Goal: Information Seeking & Learning: Learn about a topic

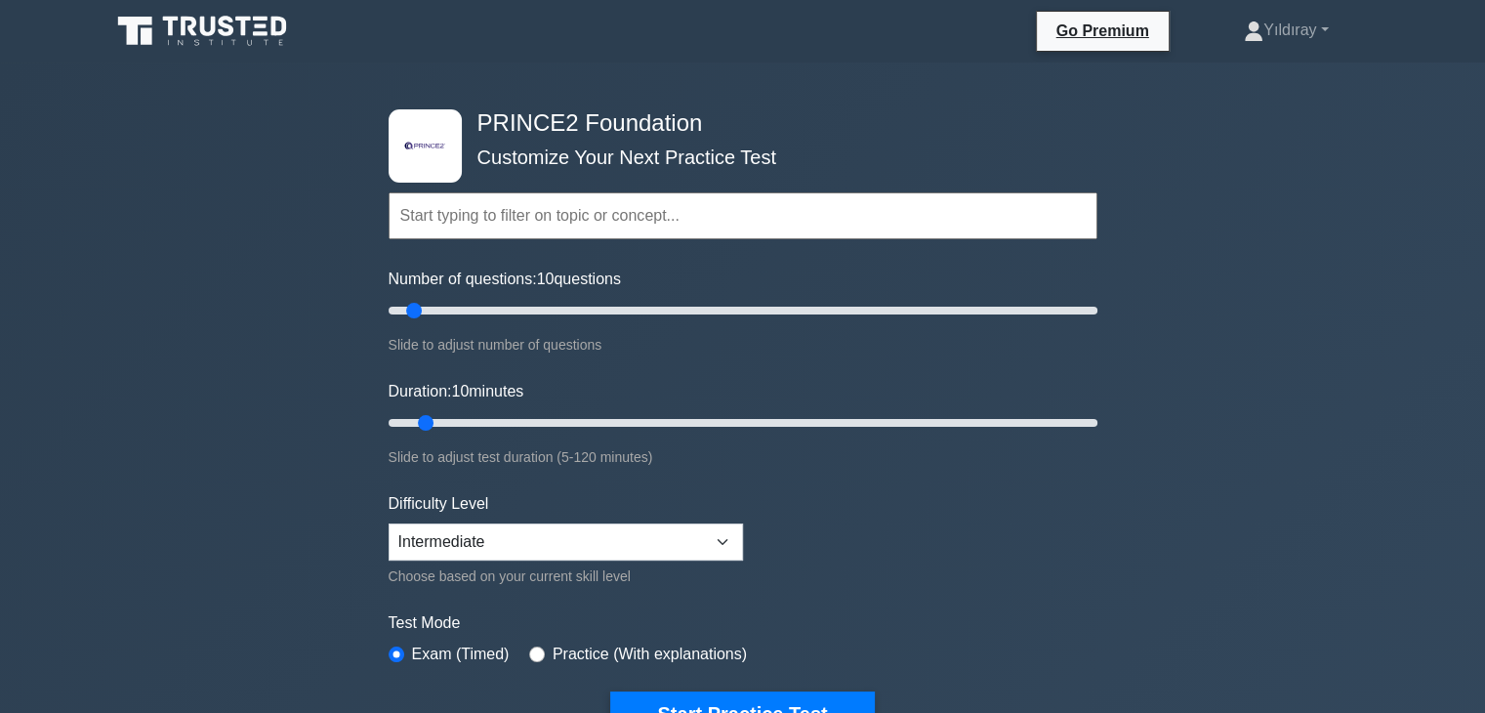
click at [1242, 488] on div ".st0{fill-rule:evenodd;clip-rule:evenodd;fill:#000041;} .st1{fill-rule:evenodd;…" at bounding box center [742, 658] width 1485 height 1192
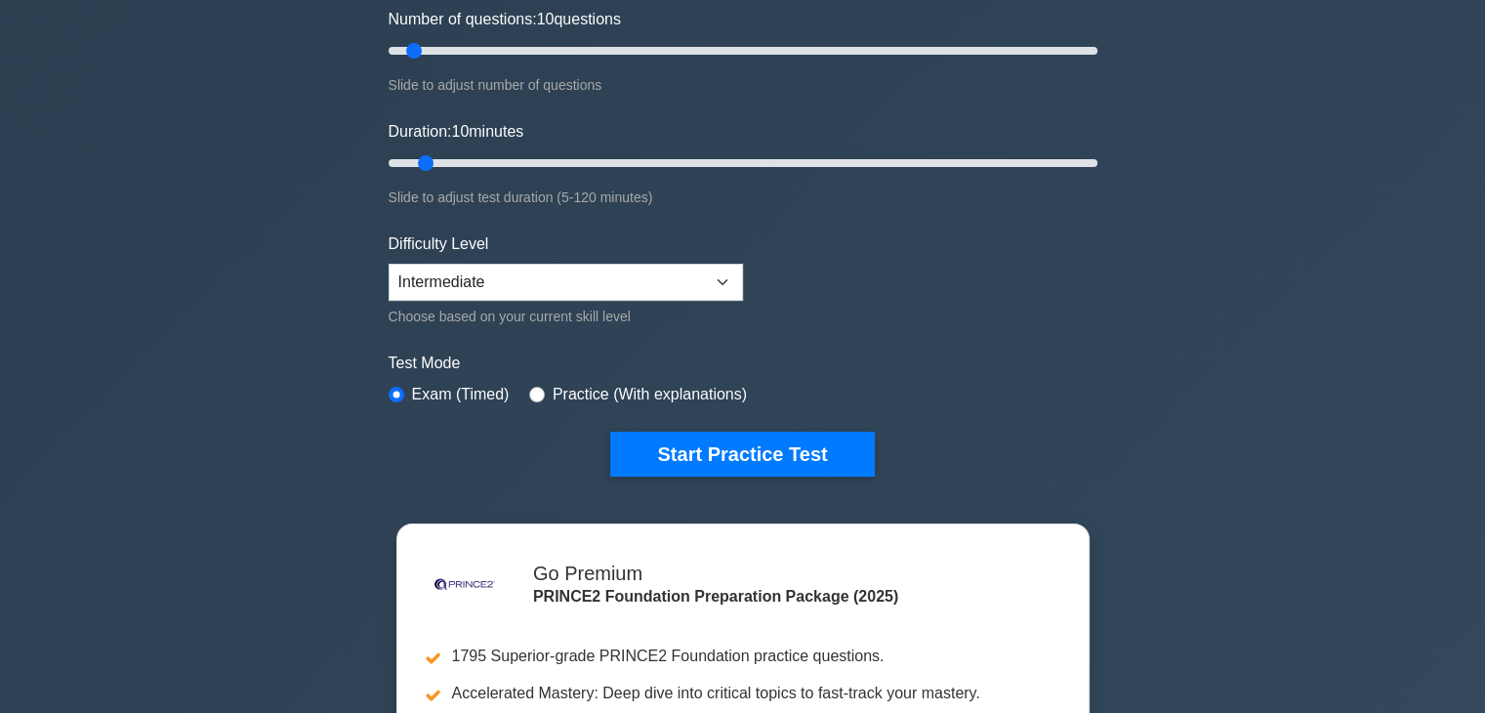
scroll to position [273, 0]
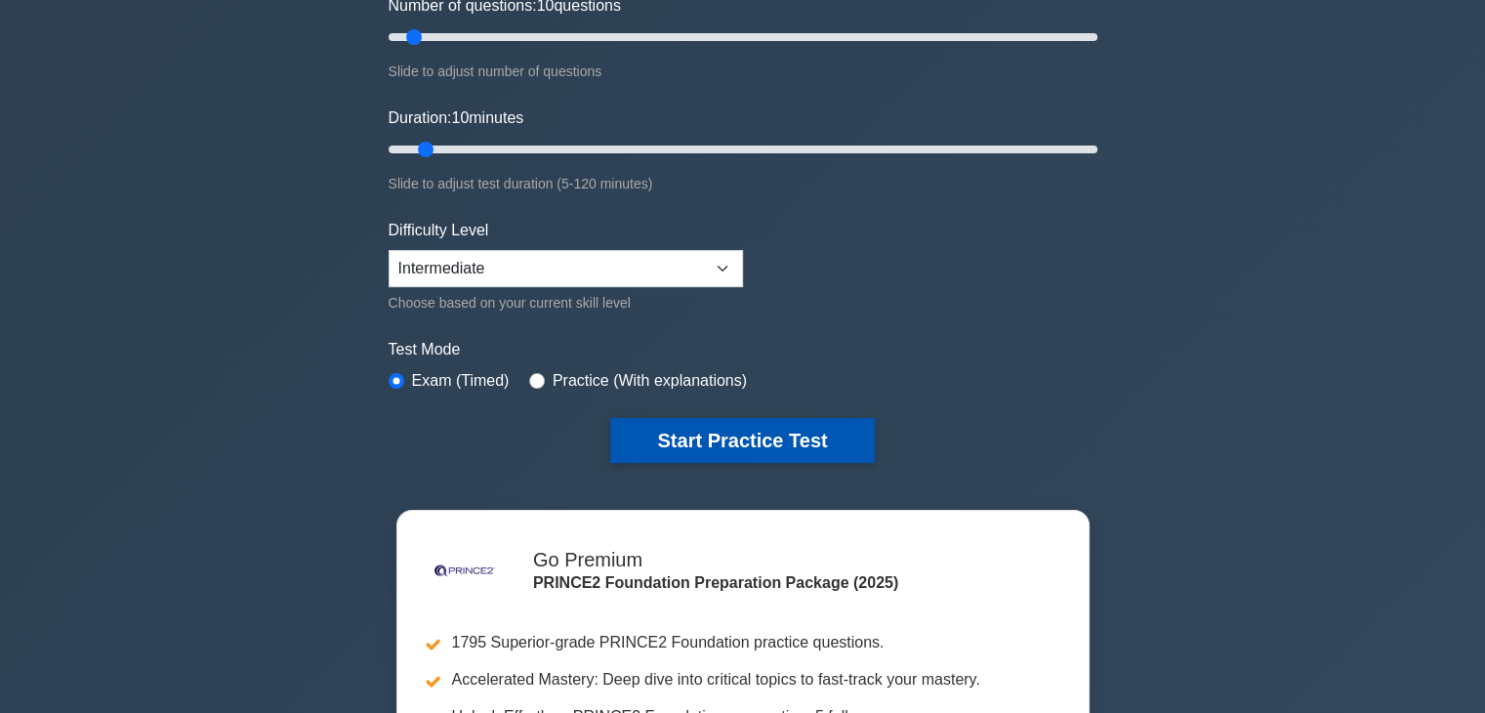
click at [820, 438] on button "Start Practice Test" at bounding box center [742, 440] width 264 height 45
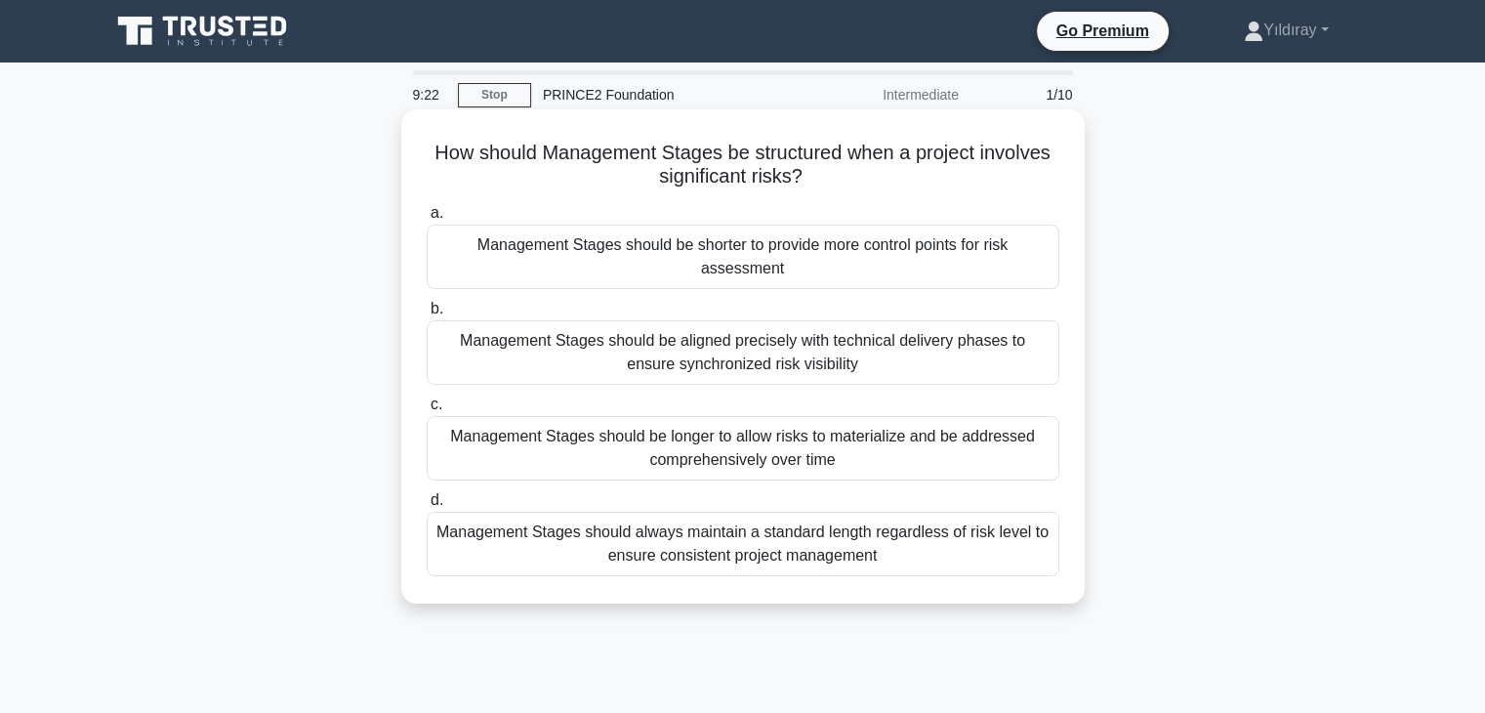
click at [990, 446] on div "Management Stages should be longer to allow risks to materialize and be address…" at bounding box center [743, 448] width 632 height 64
click at [427, 411] on input "c. Management Stages should be longer to allow risks to materialize and be addr…" at bounding box center [427, 404] width 0 height 13
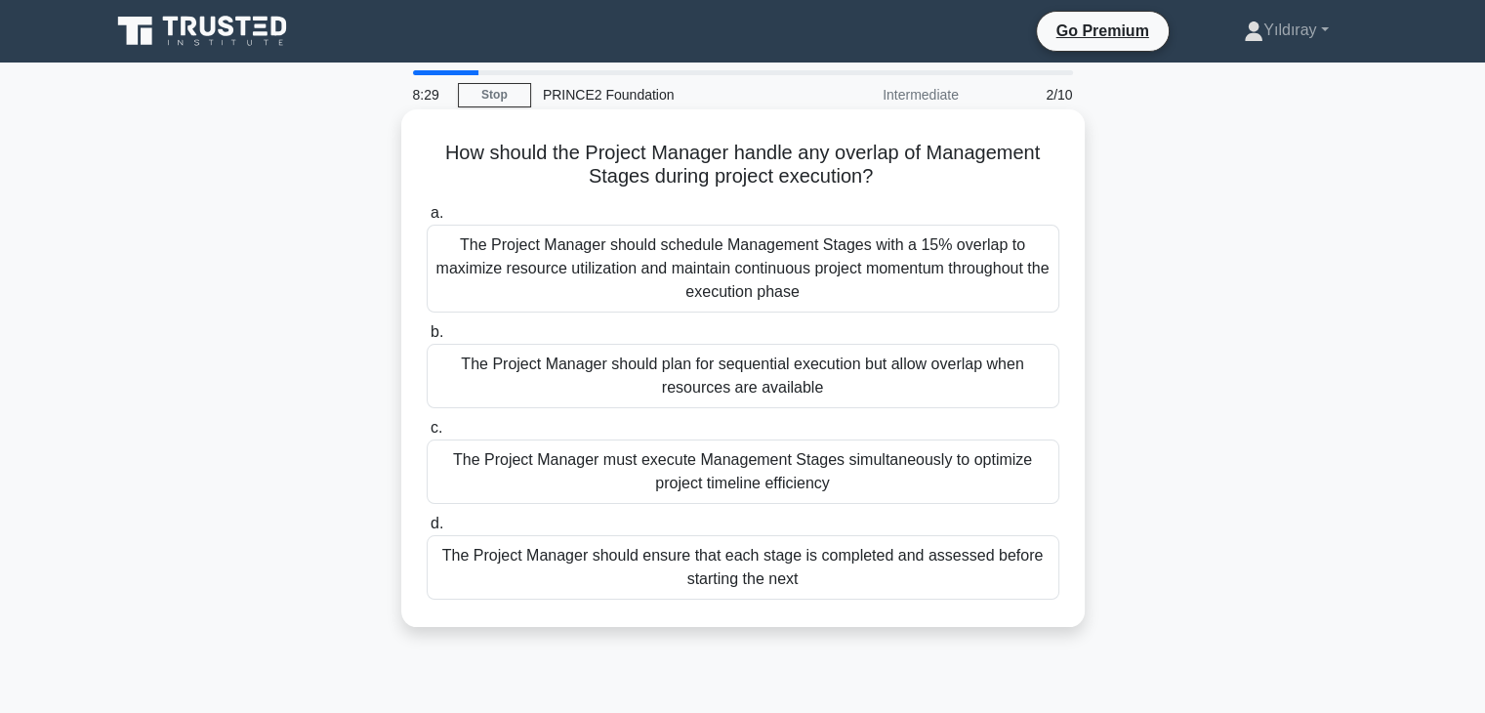
click at [986, 384] on div "The Project Manager should plan for sequential execution but allow overlap when…" at bounding box center [743, 376] width 632 height 64
click at [427, 339] on input "b. The Project Manager should plan for sequential execution but allow overlap w…" at bounding box center [427, 332] width 0 height 13
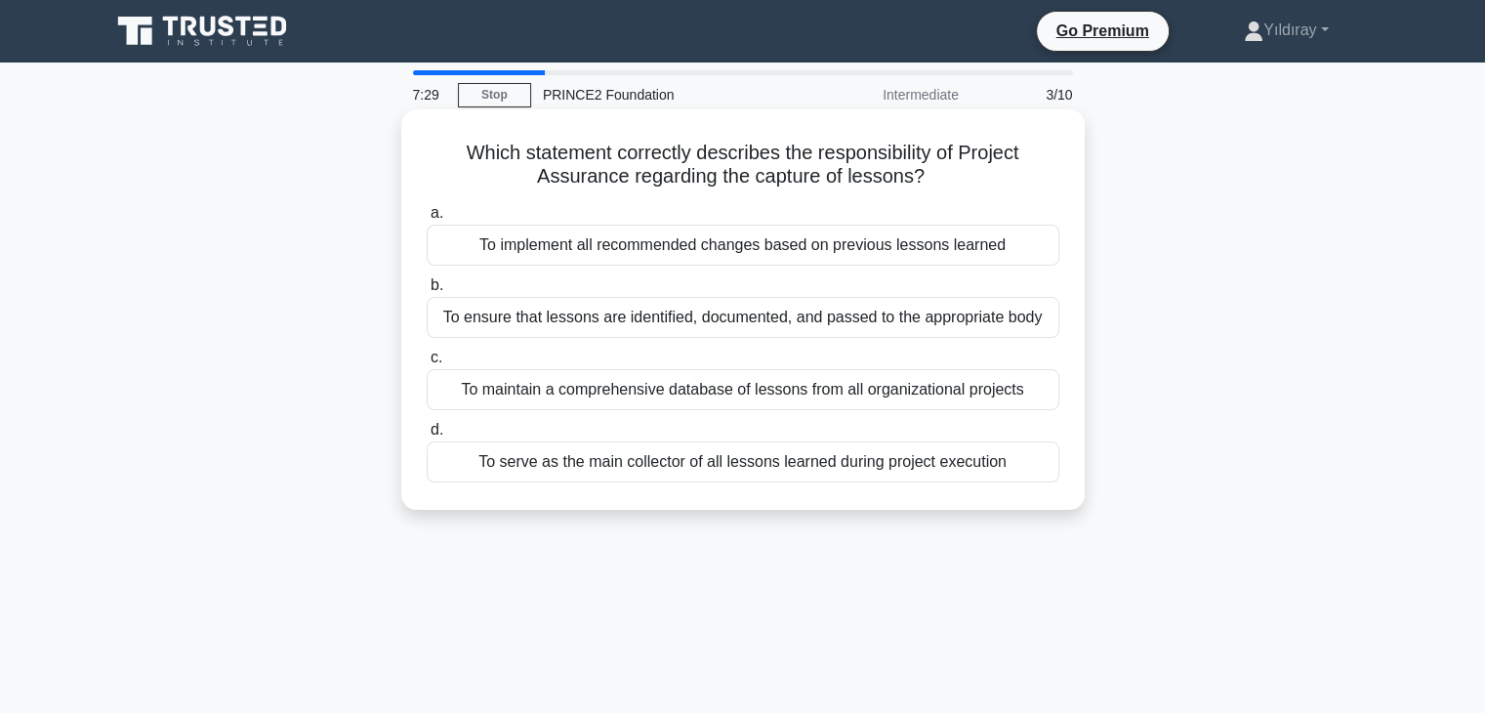
click at [955, 456] on div "To serve as the main collector of all lessons learned during project execution" at bounding box center [743, 461] width 632 height 41
click at [427, 436] on input "d. To serve as the main collector of all lessons learned during project executi…" at bounding box center [427, 430] width 0 height 13
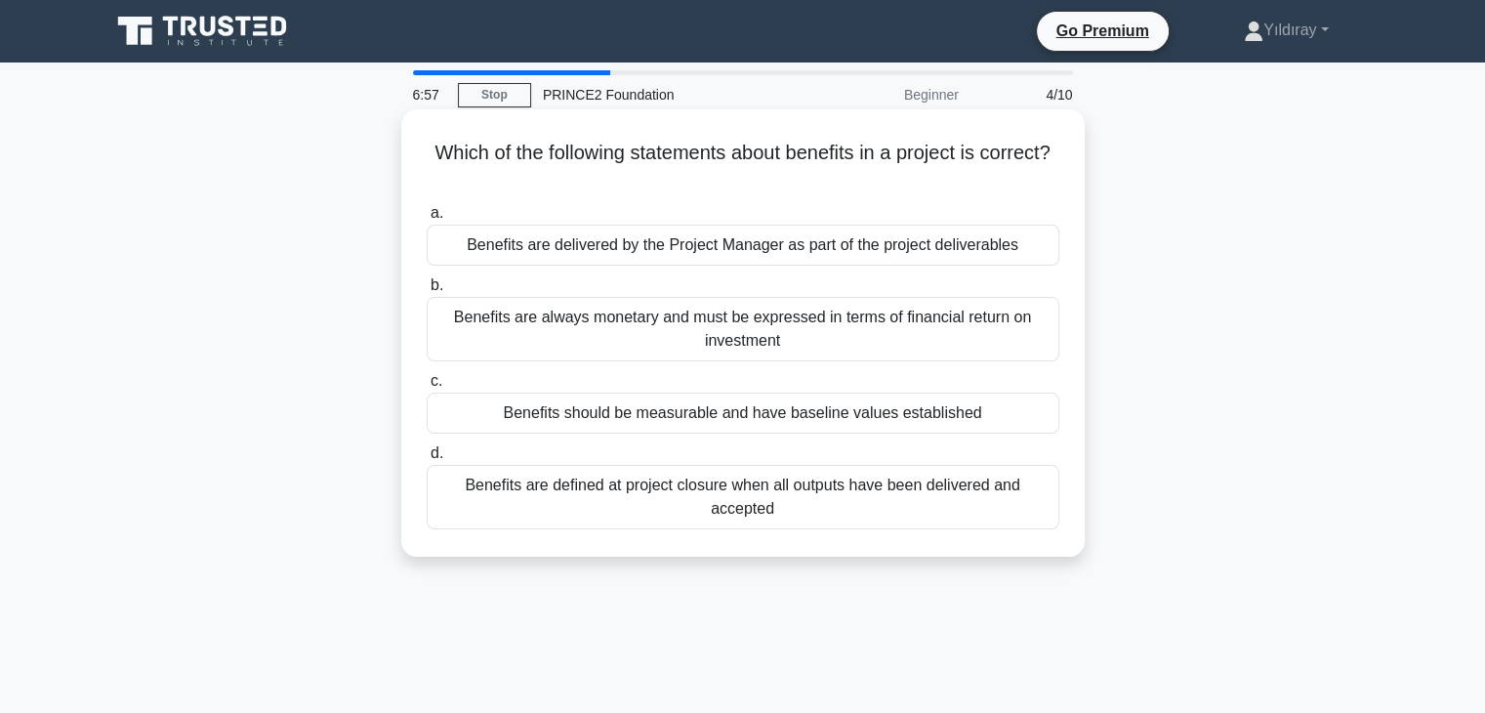
click at [978, 422] on div "Benefits should be measurable and have baseline values established" at bounding box center [743, 412] width 632 height 41
click at [427, 387] on input "c. Benefits should be measurable and have baseline values established" at bounding box center [427, 381] width 0 height 13
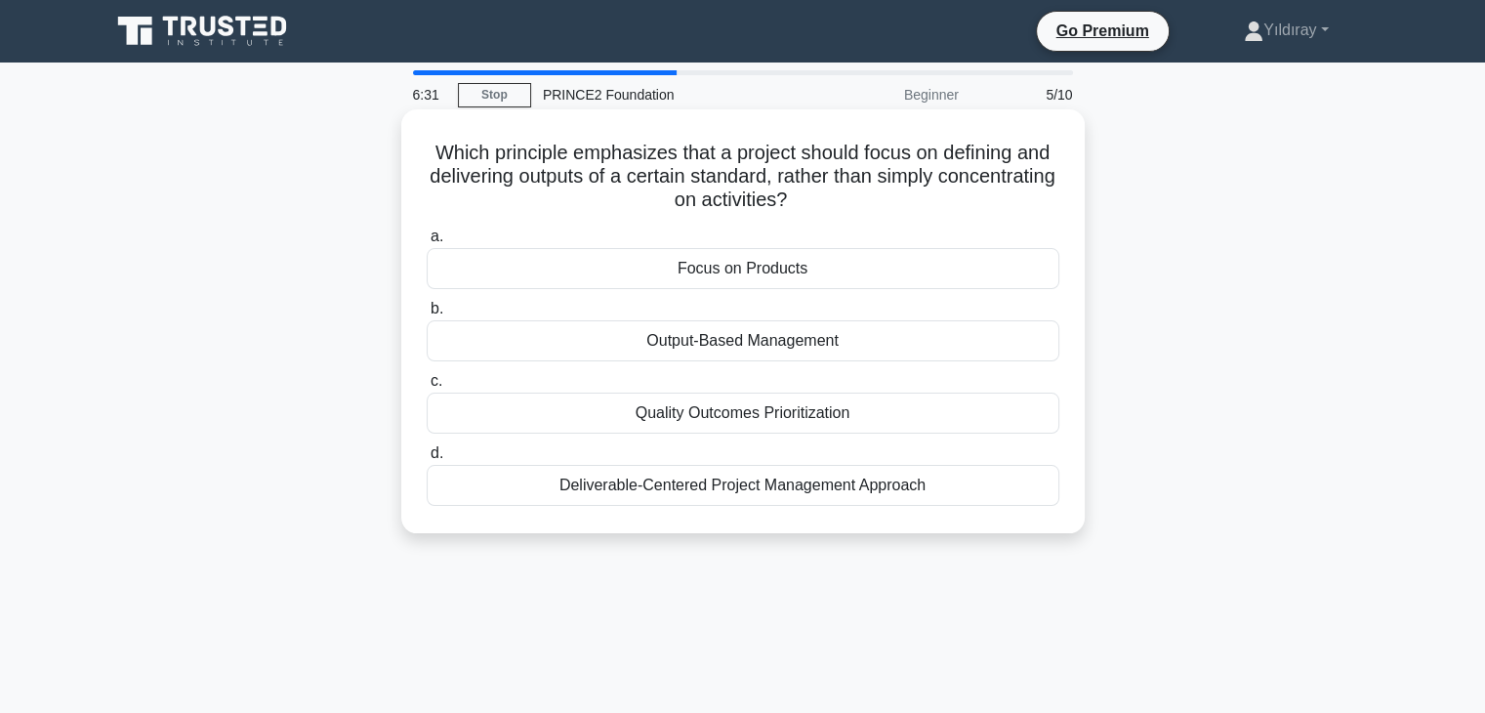
click at [843, 264] on div "Focus on Products" at bounding box center [743, 268] width 632 height 41
click at [427, 243] on input "a. Focus on Products" at bounding box center [427, 236] width 0 height 13
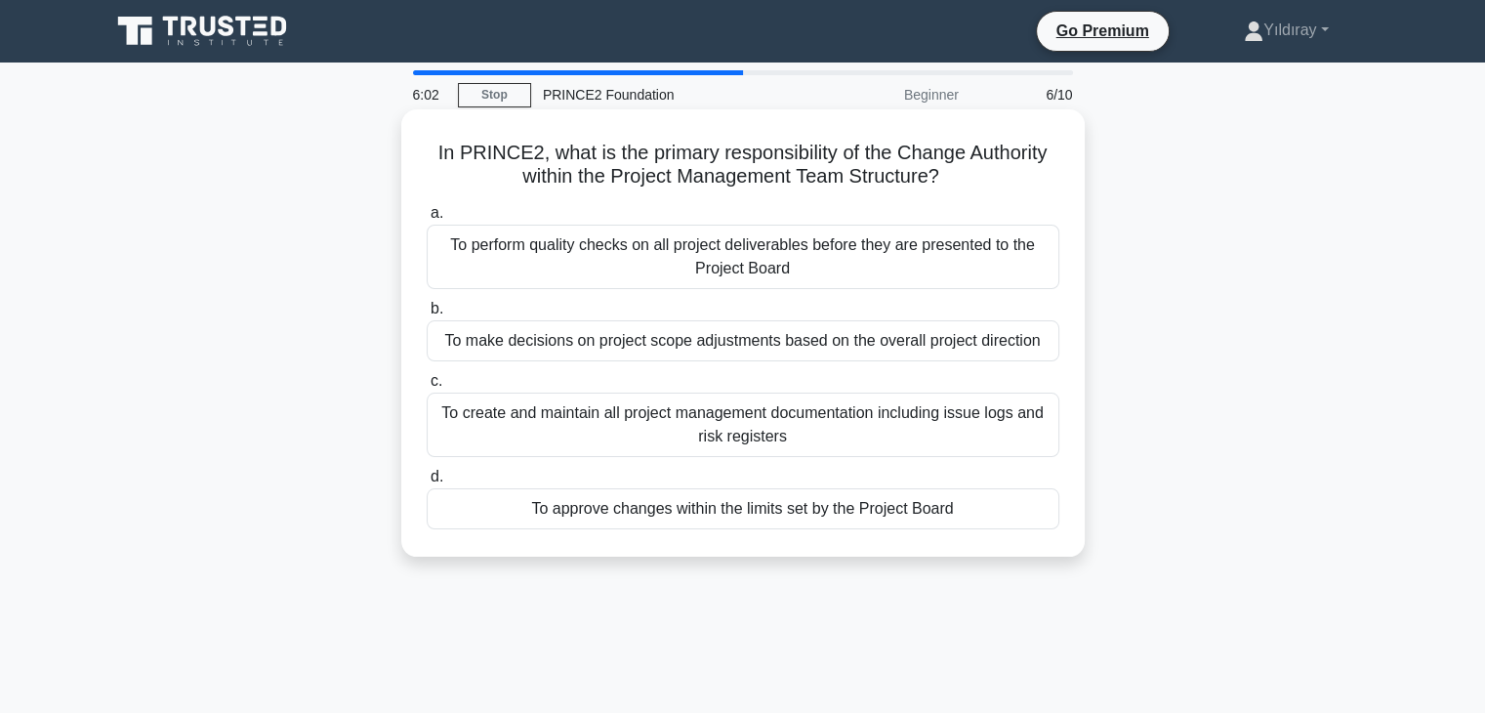
click at [927, 504] on div "To approve changes within the limits set by the Project Board" at bounding box center [743, 508] width 632 height 41
click at [427, 483] on input "d. To approve changes within the limits set by the Project Board" at bounding box center [427, 476] width 0 height 13
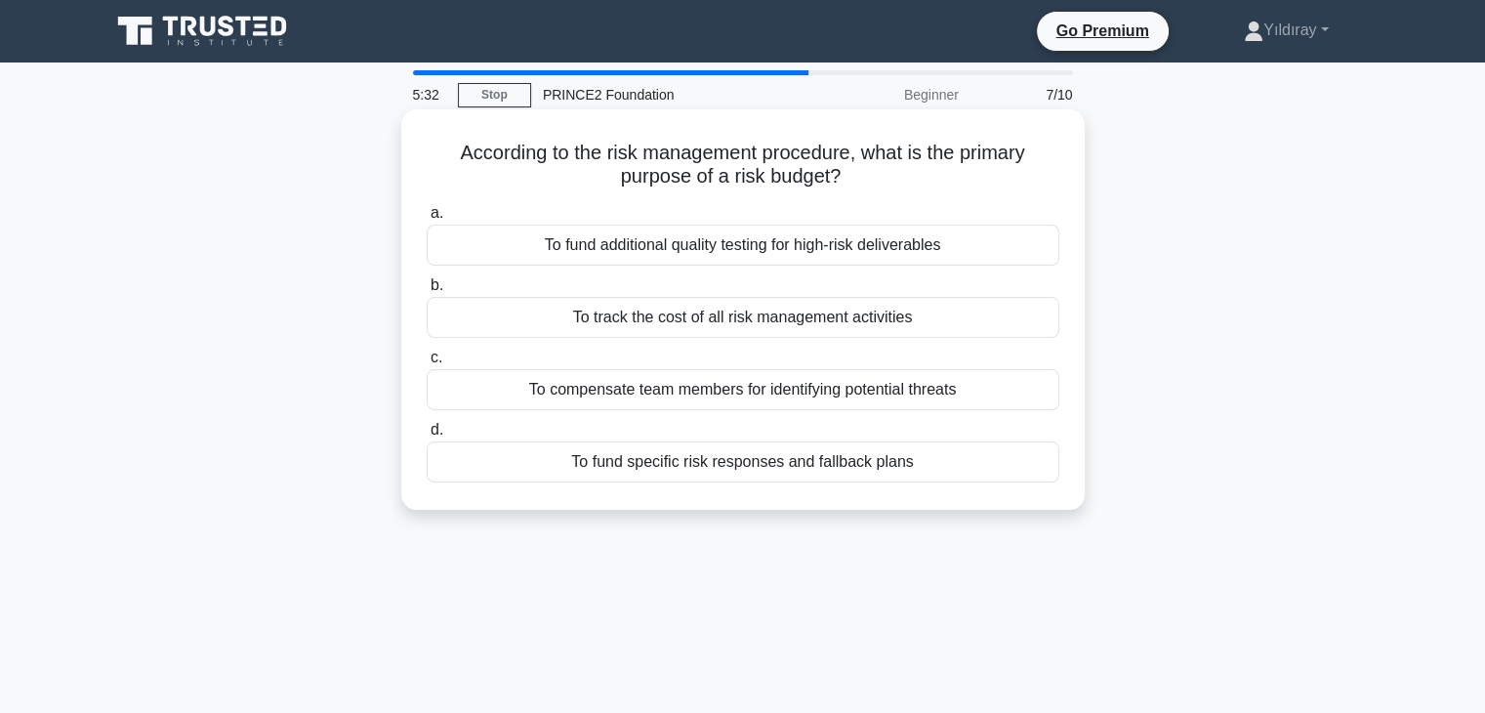
click at [961, 462] on div "To fund specific risk responses and fallback plans" at bounding box center [743, 461] width 632 height 41
click at [427, 436] on input "d. To fund specific risk responses and fallback plans" at bounding box center [427, 430] width 0 height 13
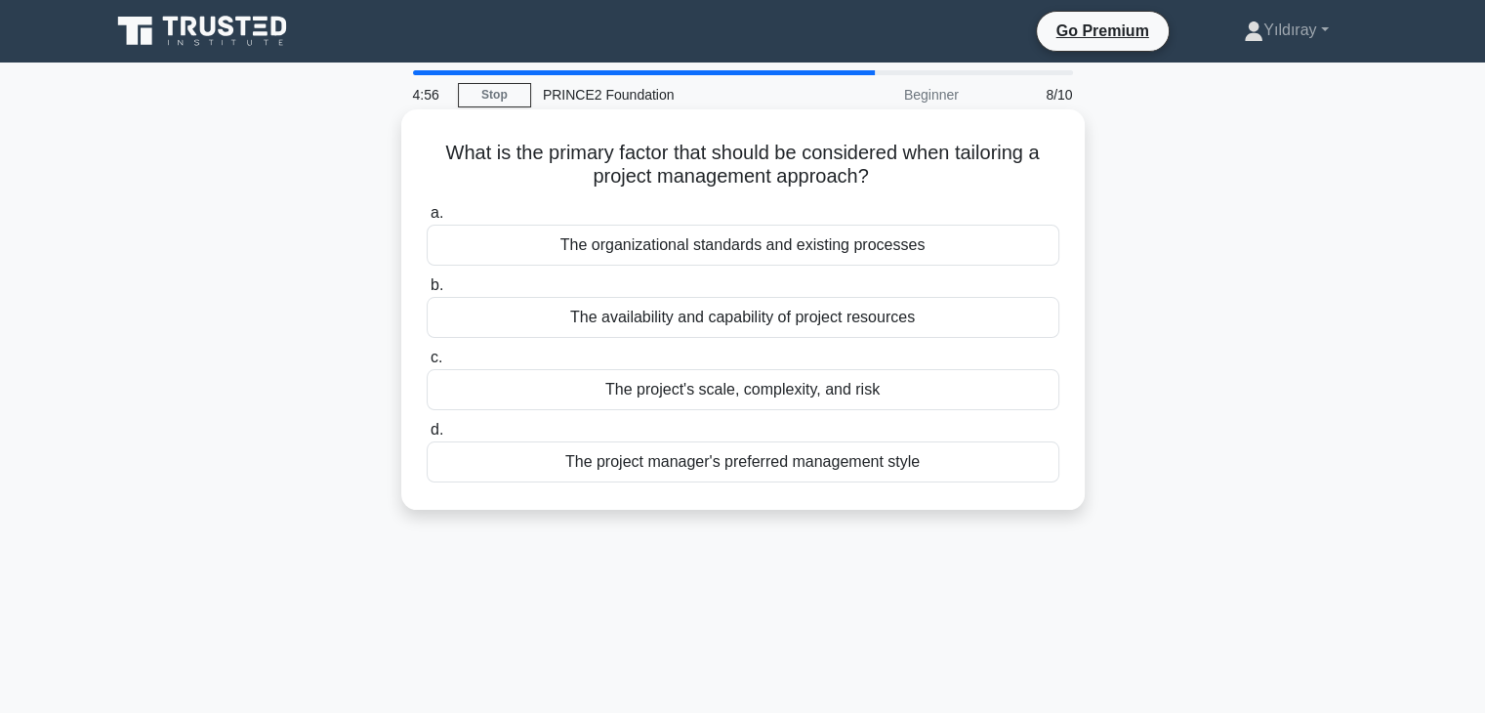
click at [968, 385] on div "The project's scale, complexity, and risk" at bounding box center [743, 389] width 632 height 41
click at [427, 364] on input "c. The project's scale, complexity, and risk" at bounding box center [427, 357] width 0 height 13
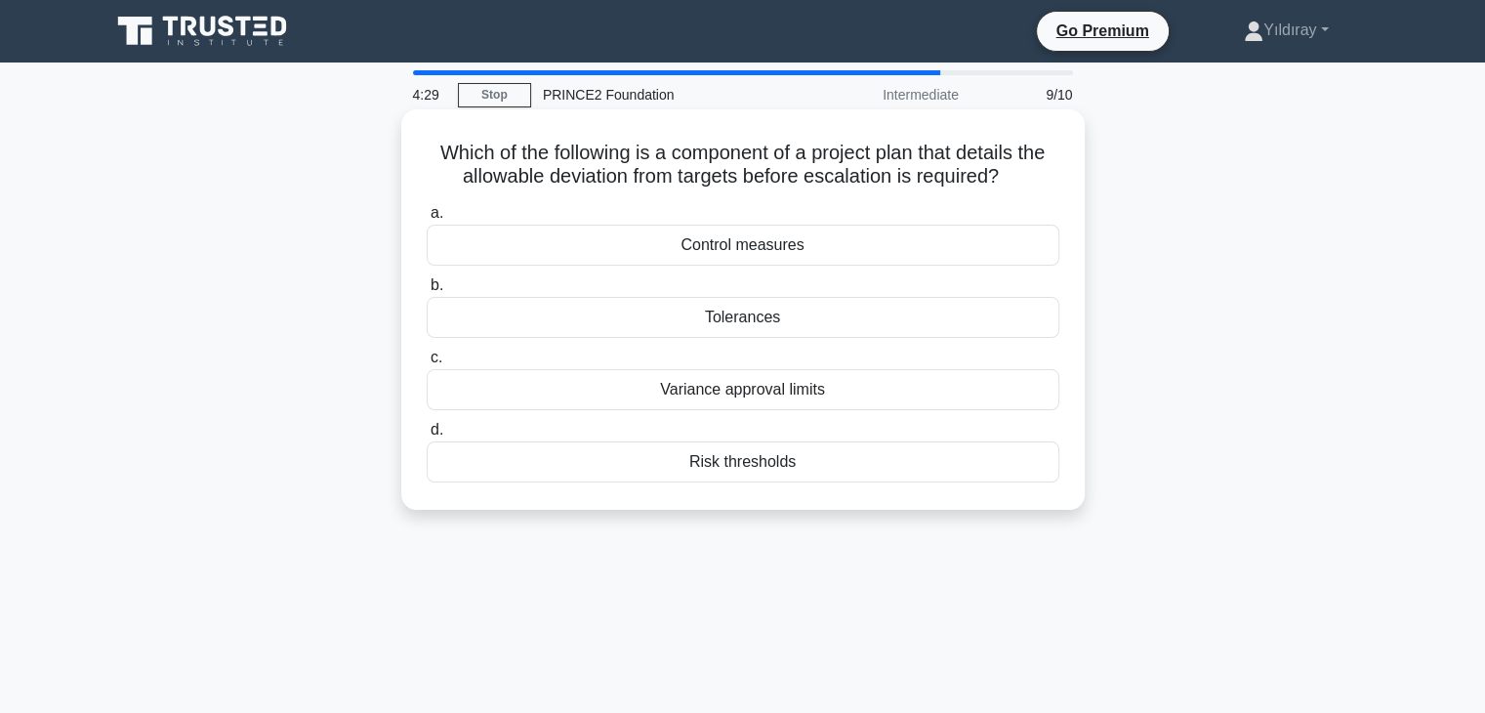
click at [805, 319] on div "Tolerances" at bounding box center [743, 317] width 632 height 41
click at [427, 292] on input "b. Tolerances" at bounding box center [427, 285] width 0 height 13
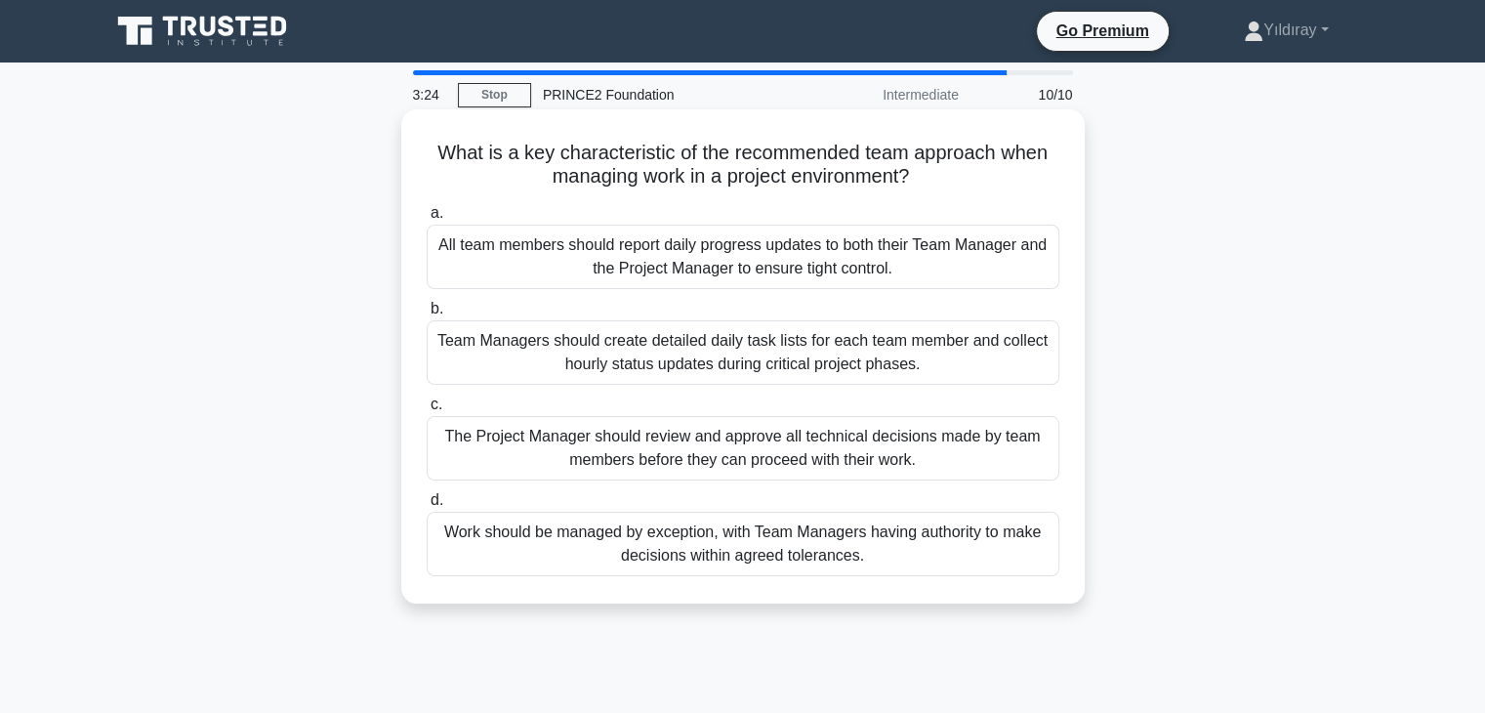
click at [814, 536] on div "Work should be managed by exception, with Team Managers having authority to mak…" at bounding box center [743, 543] width 632 height 64
click at [427, 507] on input "d. Work should be managed by exception, with Team Managers having authority to …" at bounding box center [427, 500] width 0 height 13
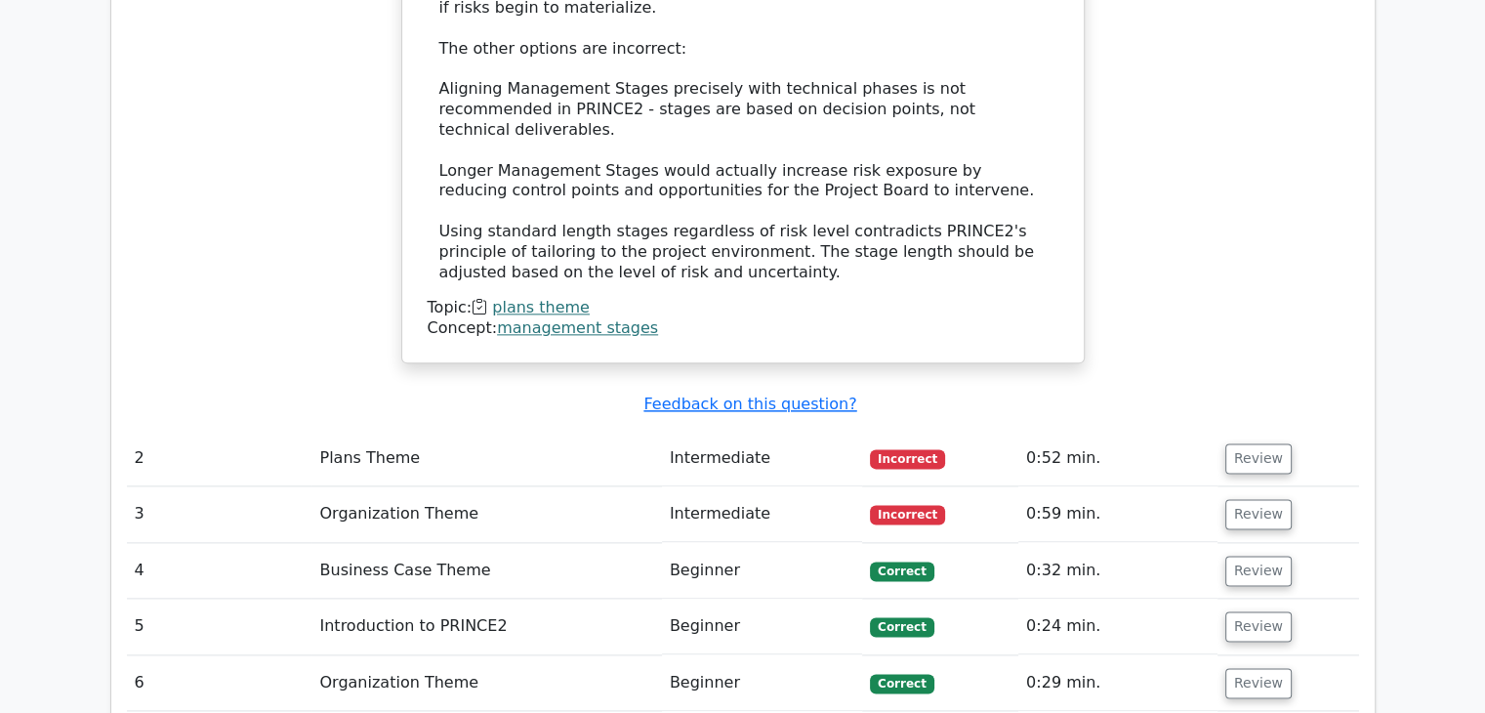
scroll to position [2362, 0]
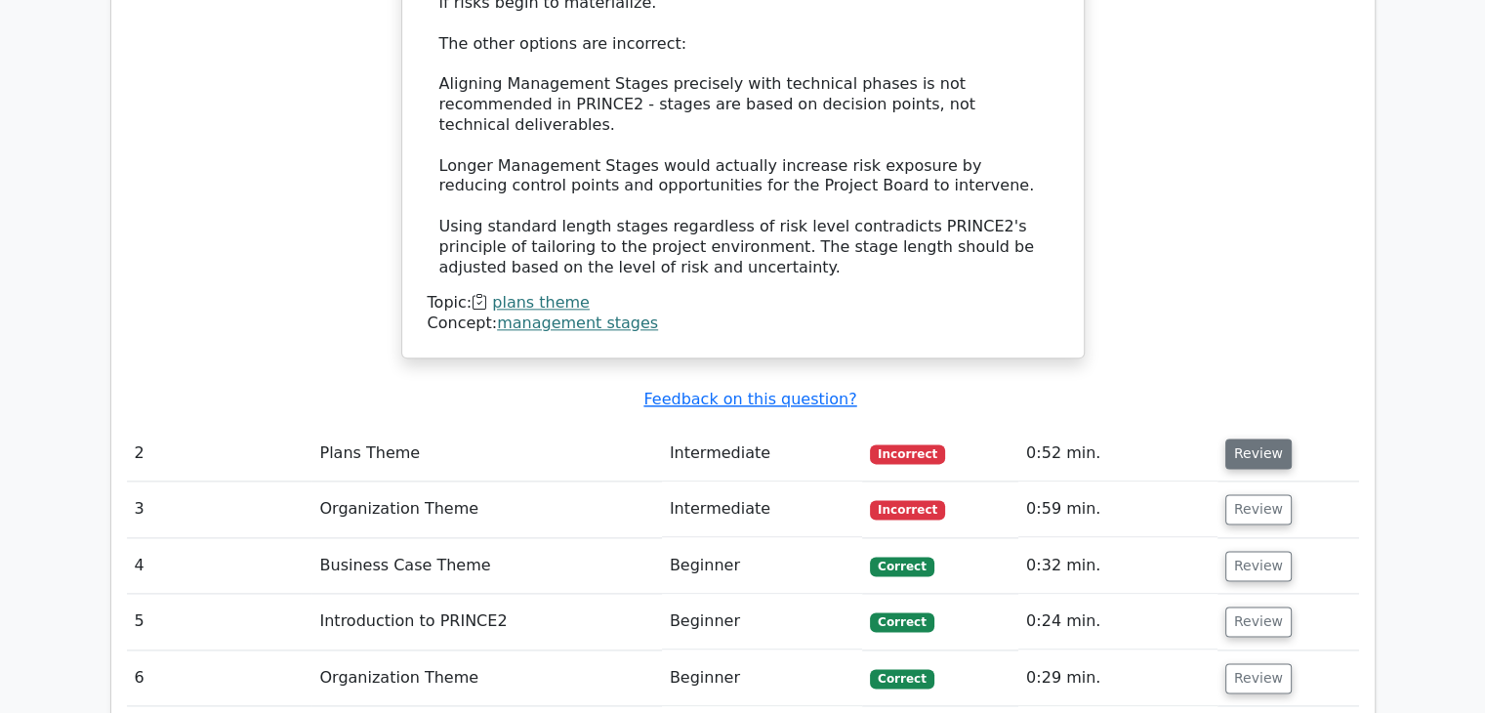
click at [1243, 438] on button "Review" at bounding box center [1258, 453] width 66 height 30
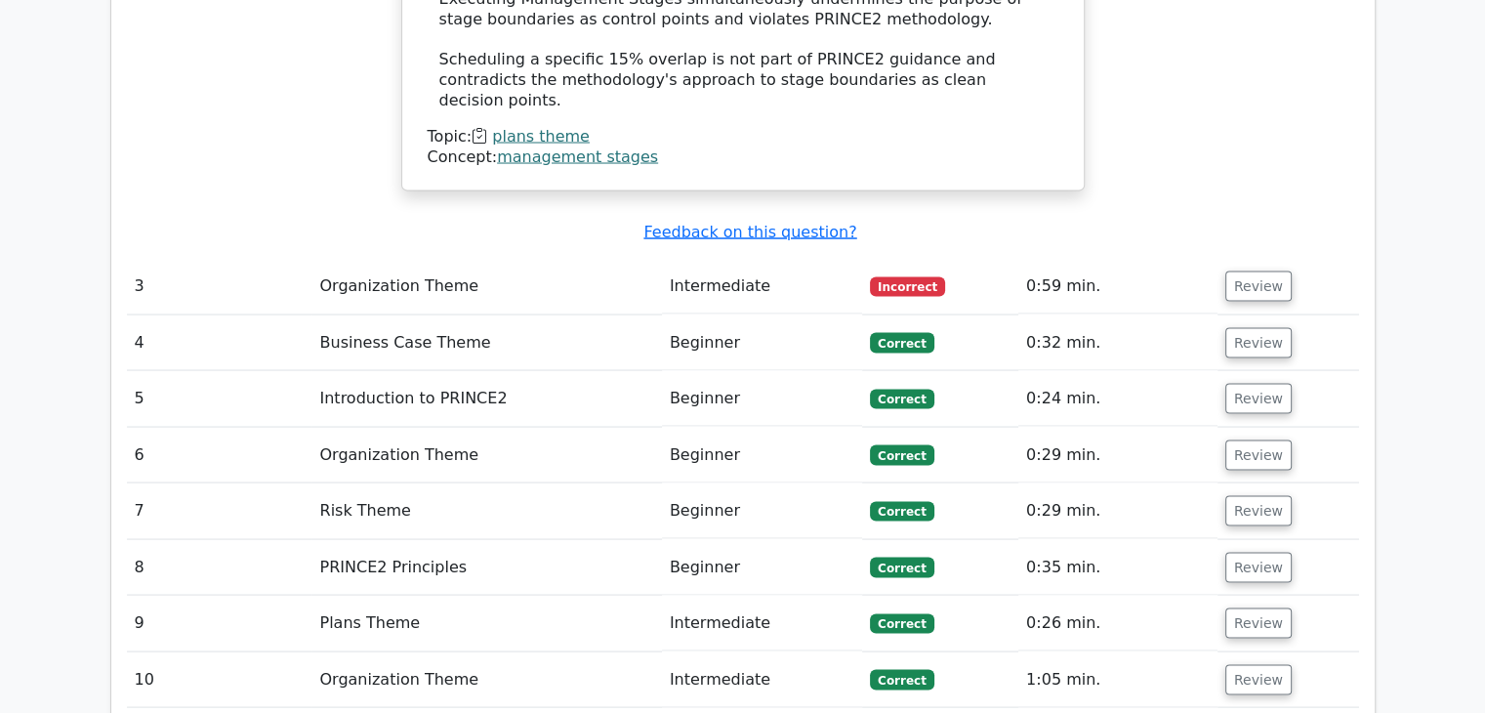
scroll to position [3728, 0]
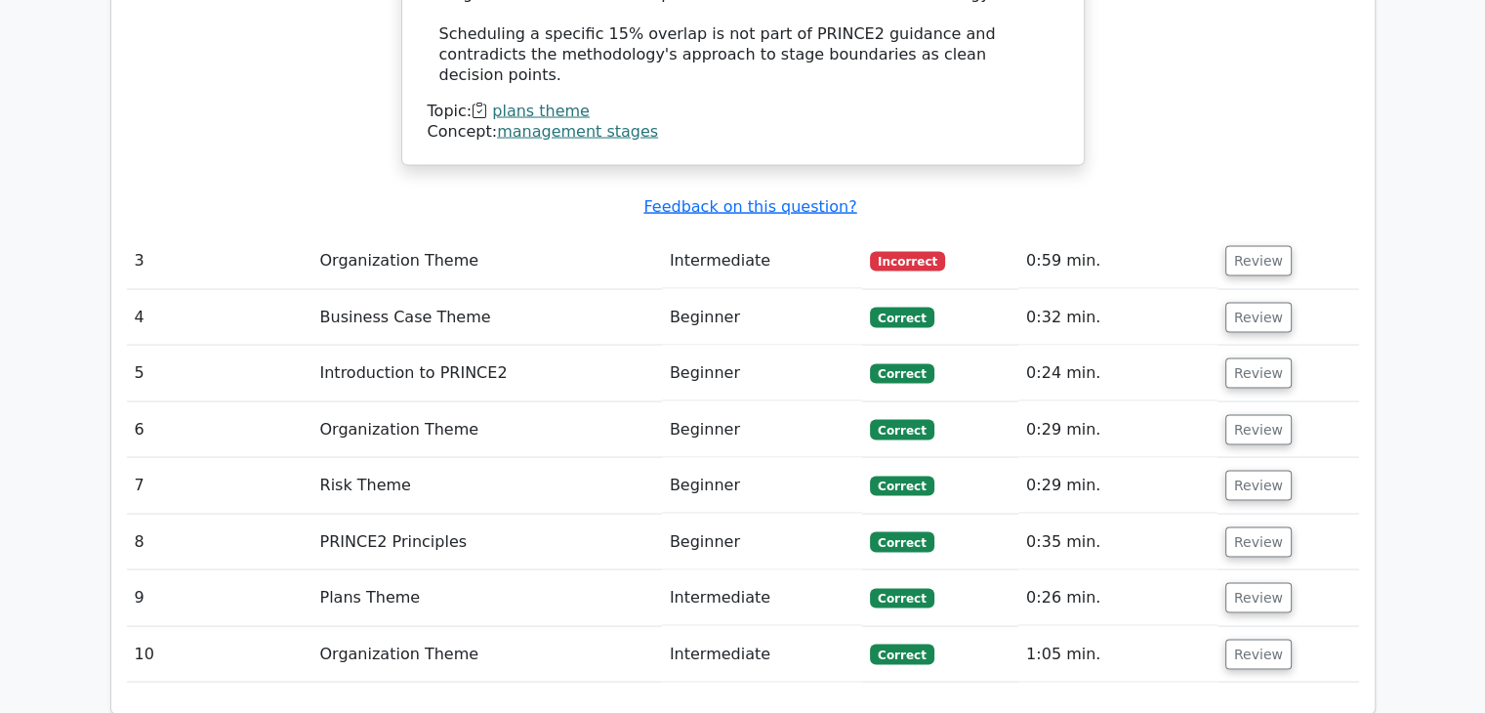
drag, startPoint x: 1257, startPoint y: 79, endPoint x: 1277, endPoint y: 119, distance: 44.5
click at [1257, 246] on button "Review" at bounding box center [1258, 261] width 66 height 30
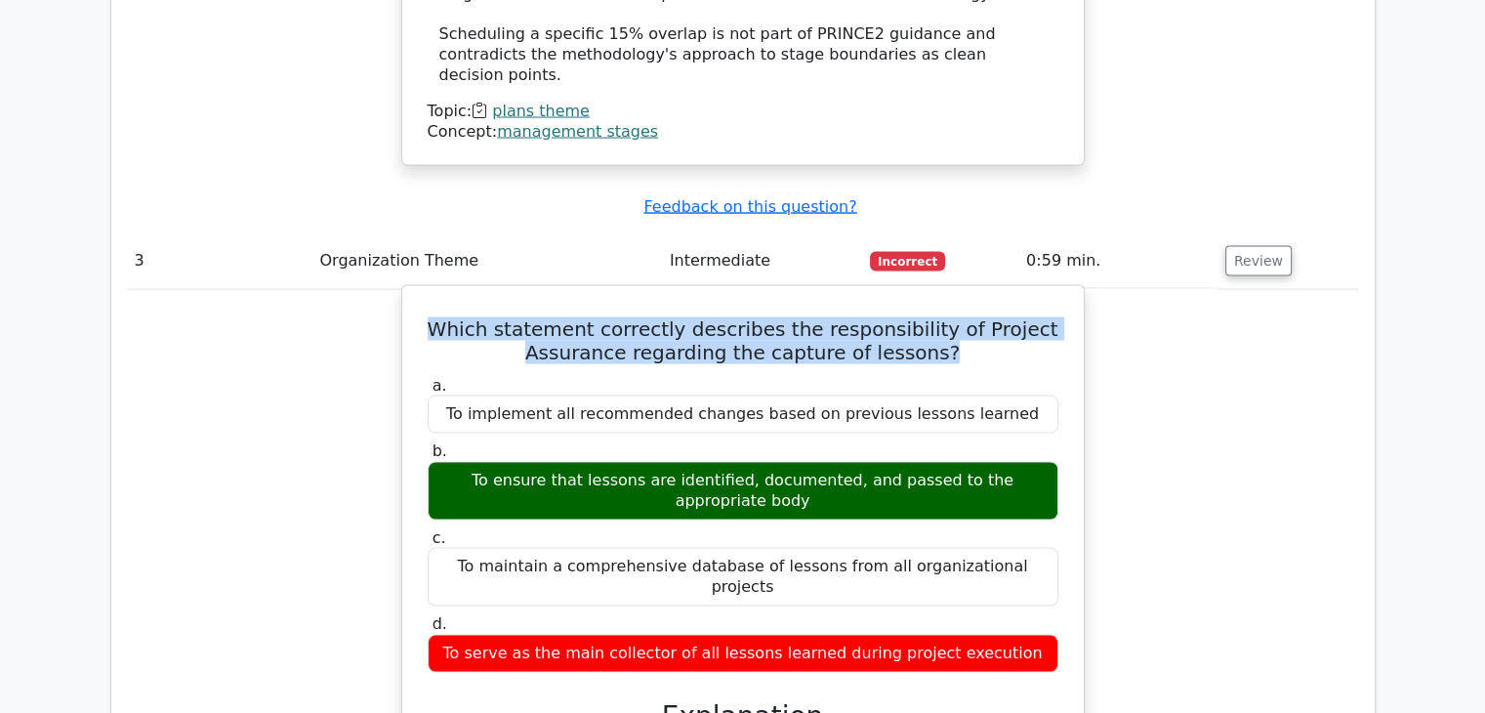
drag, startPoint x: 460, startPoint y: 153, endPoint x: 966, endPoint y: 184, distance: 507.5
click at [966, 317] on h5 "Which statement correctly describes the responsibility of Project Assurance reg…" at bounding box center [743, 340] width 634 height 47
copy h5 "Which statement correctly describes the responsibility of Project Assurance reg…"
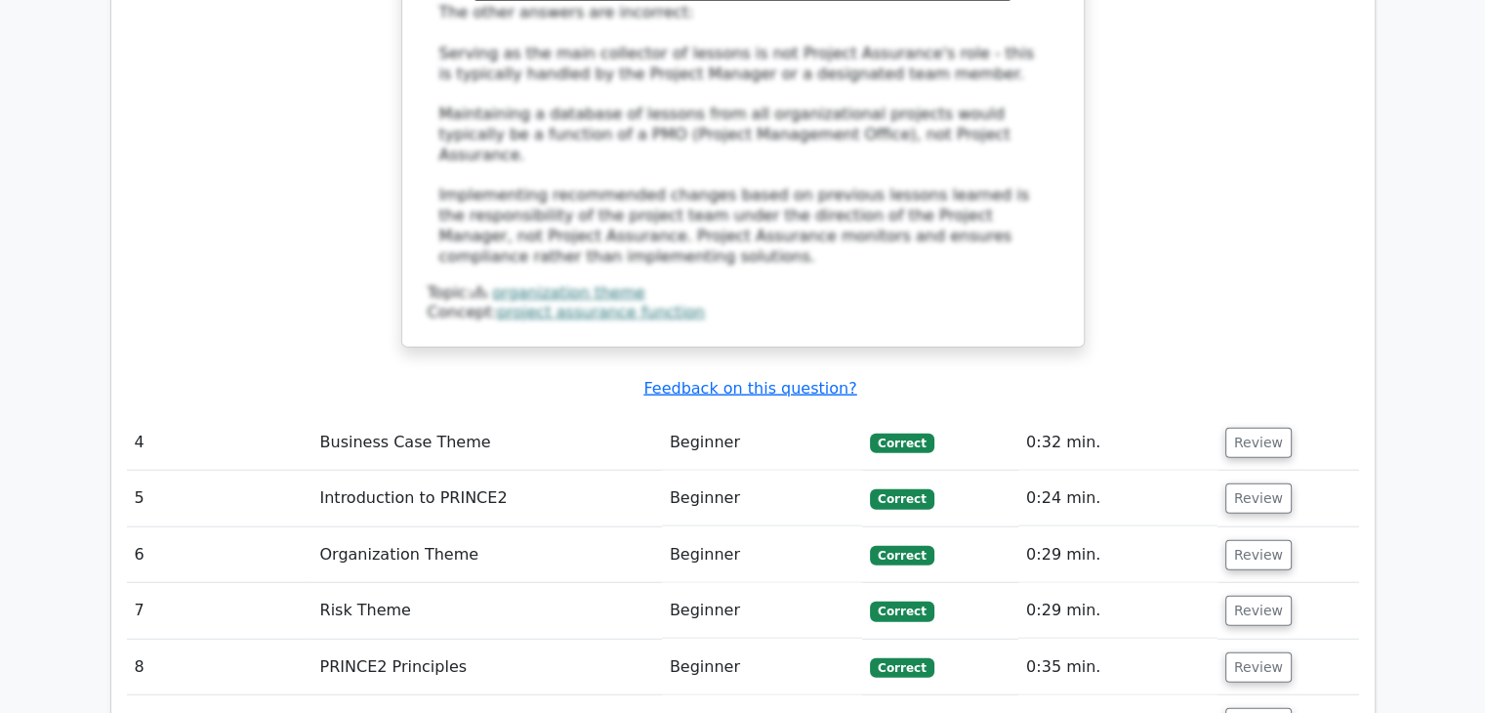
scroll to position [4705, 0]
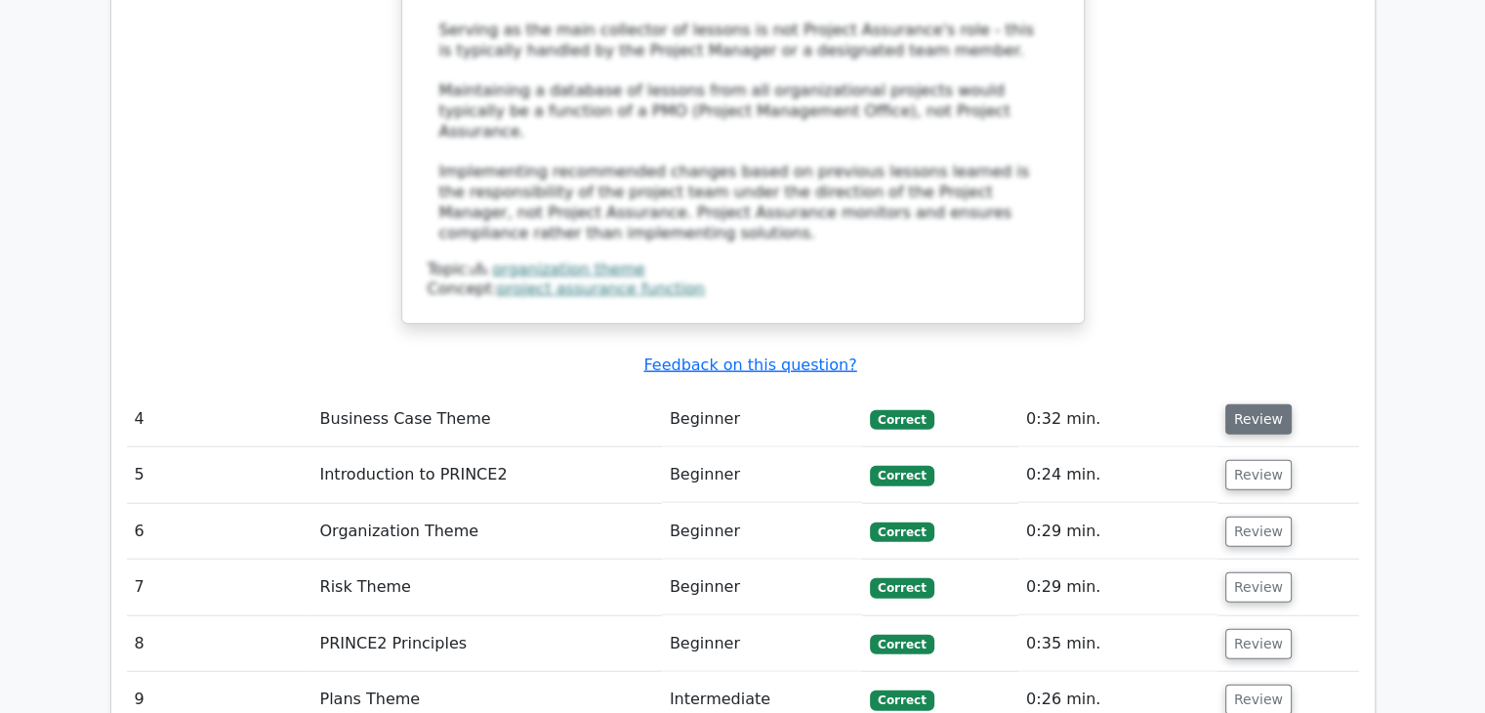
click at [1240, 404] on button "Review" at bounding box center [1258, 419] width 66 height 30
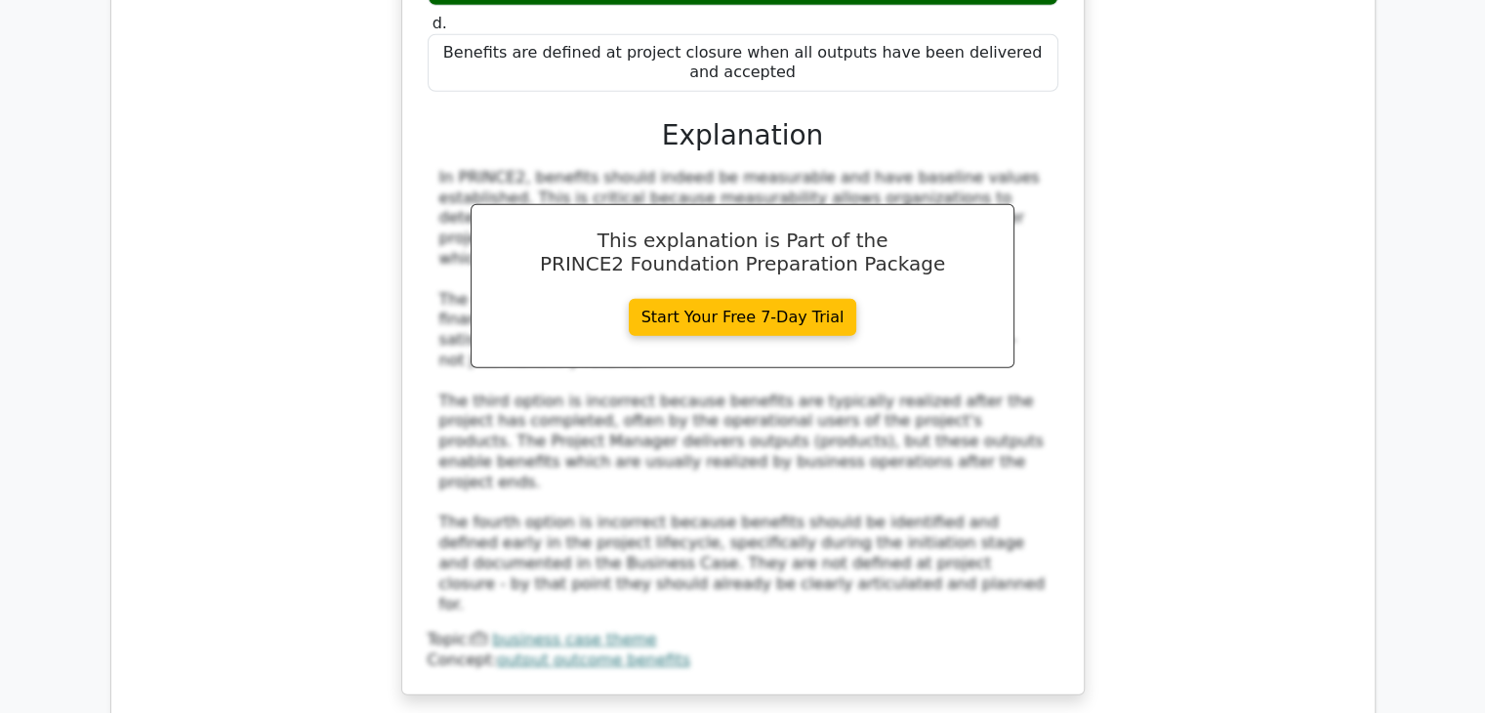
scroll to position [5485, 0]
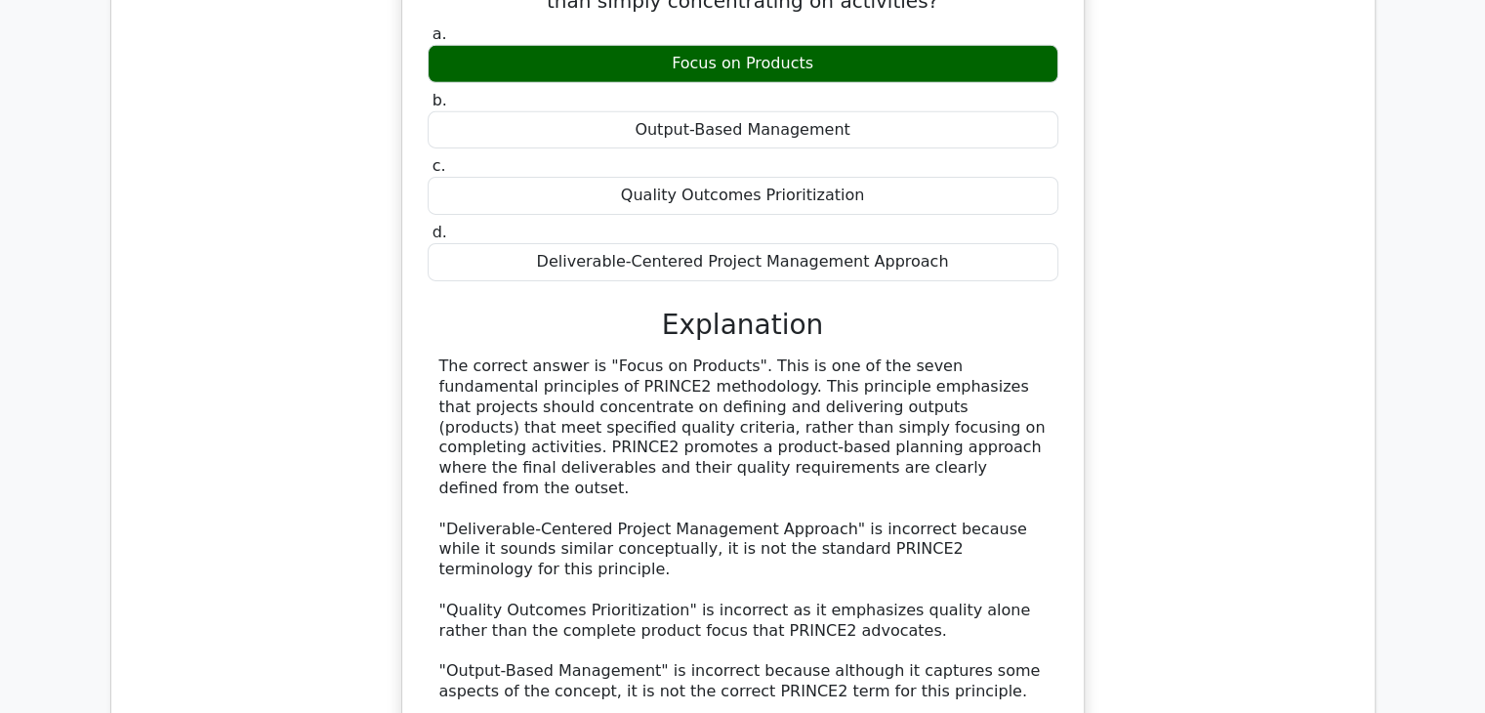
scroll to position [6461, 0]
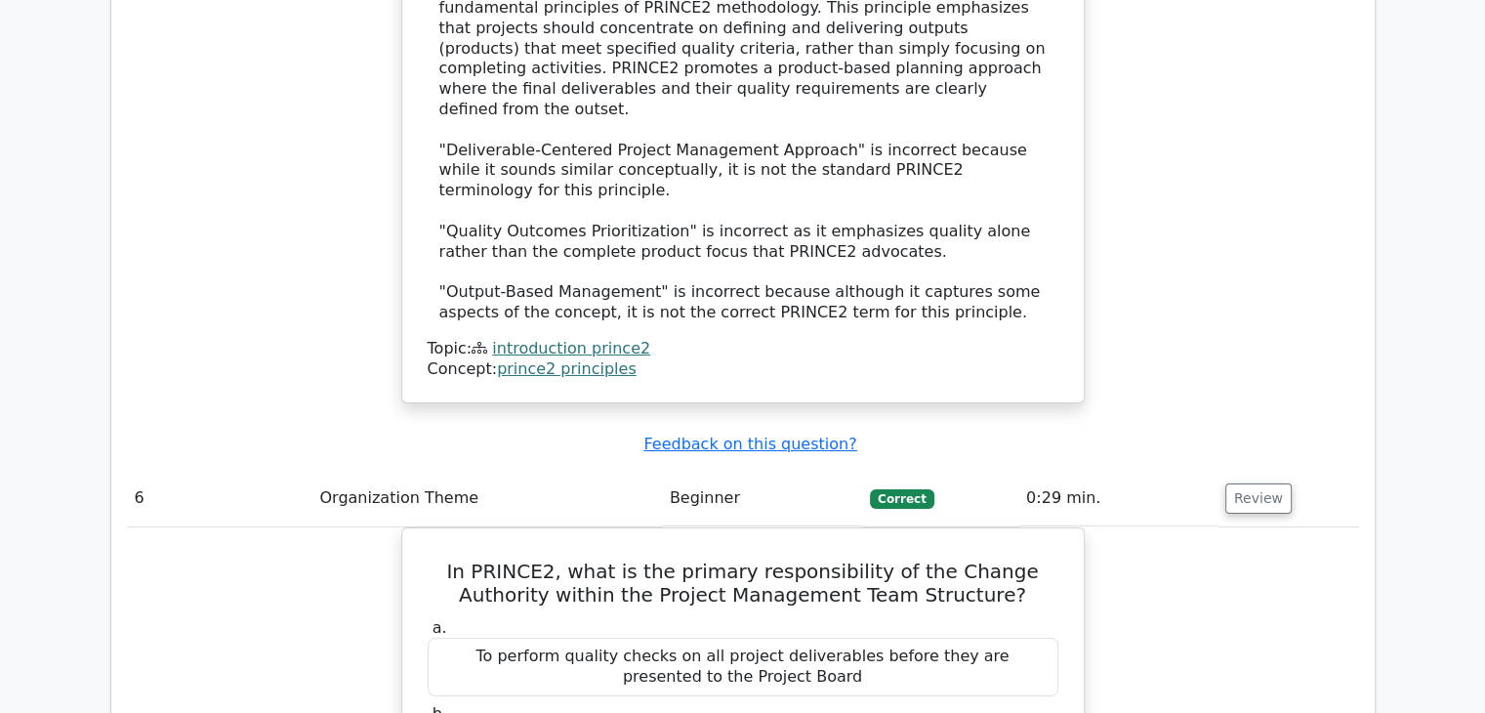
scroll to position [7340, 0]
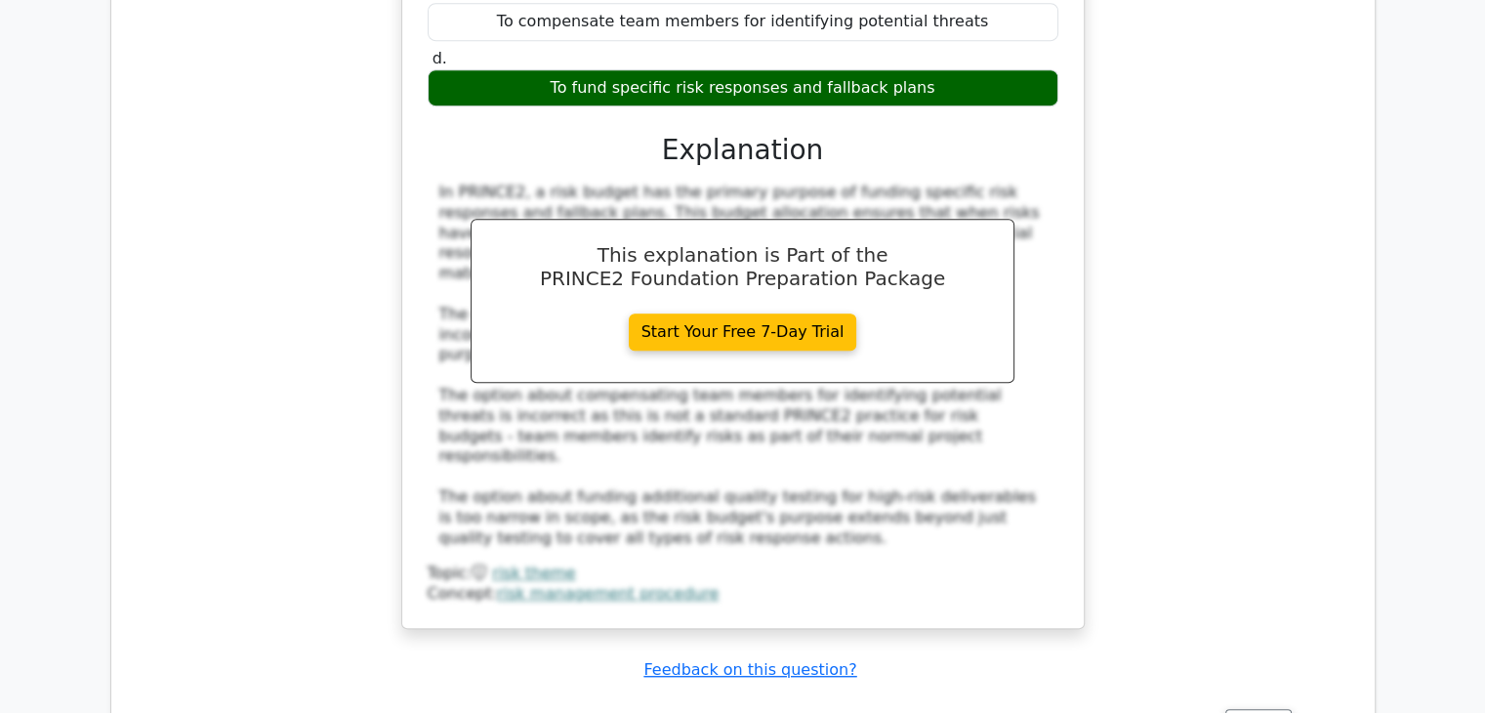
scroll to position [8511, 0]
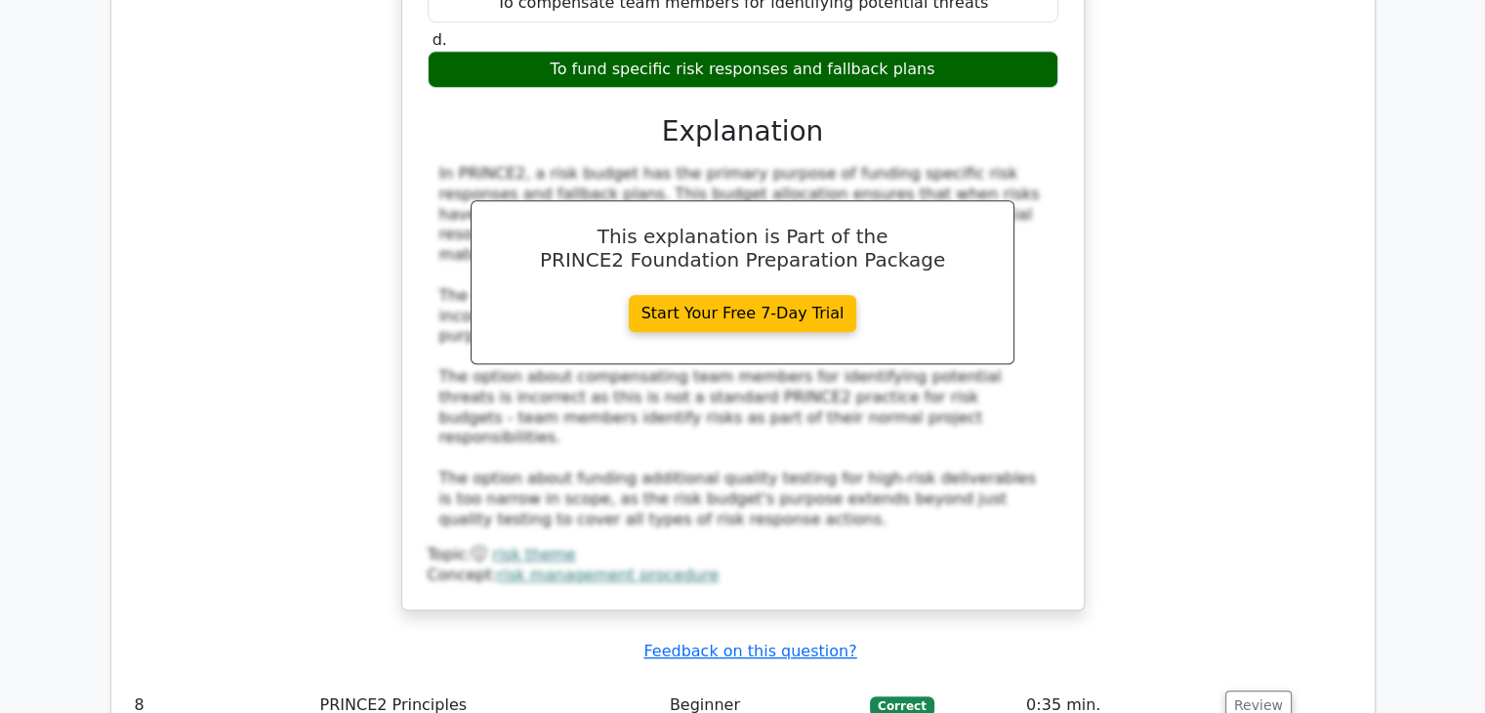
drag, startPoint x: 1268, startPoint y: 234, endPoint x: 1246, endPoint y: 288, distance: 57.8
click at [1265, 690] on button "Review" at bounding box center [1258, 705] width 66 height 30
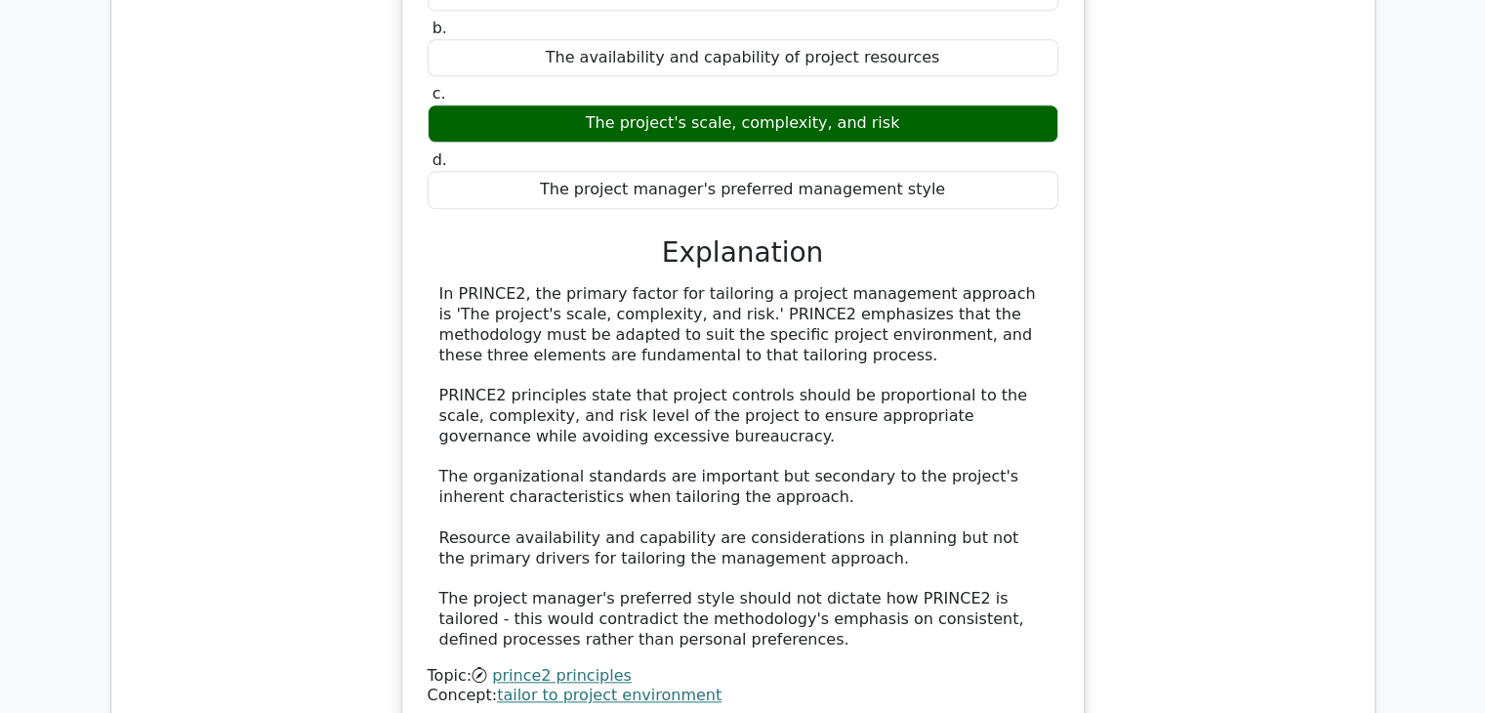
scroll to position [9389, 0]
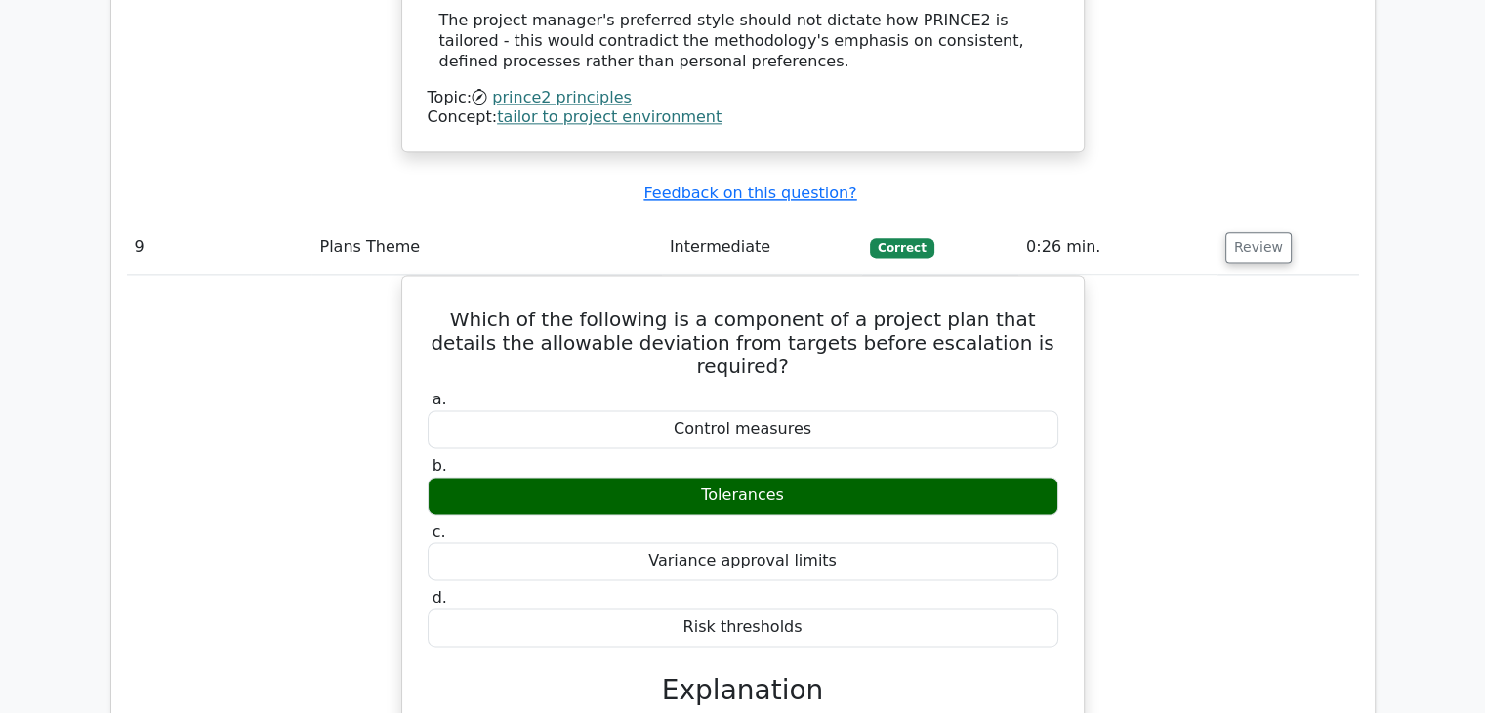
scroll to position [9975, 0]
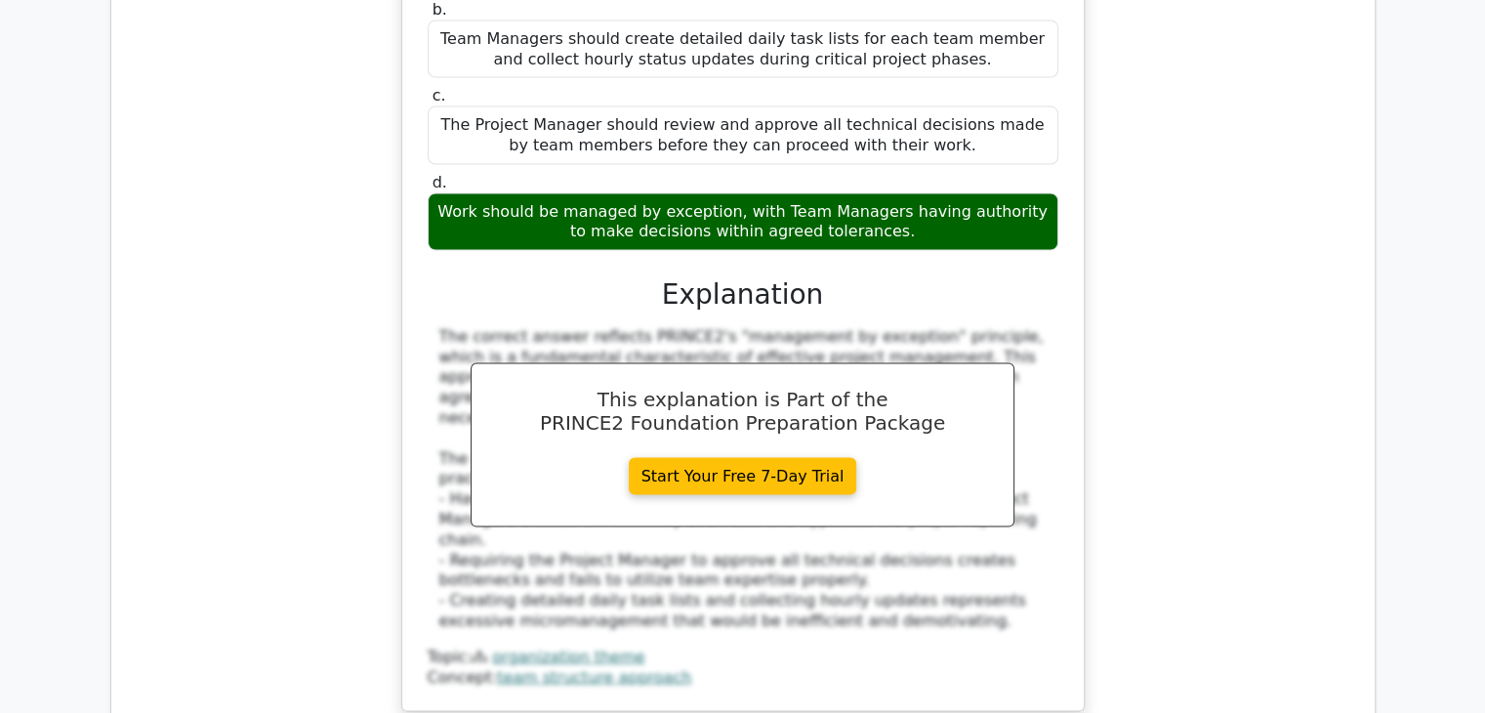
scroll to position [11342, 0]
